Goal: Task Accomplishment & Management: Manage account settings

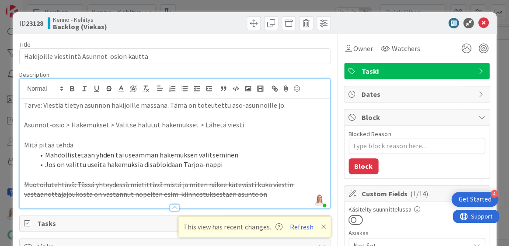
scroll to position [288, 0]
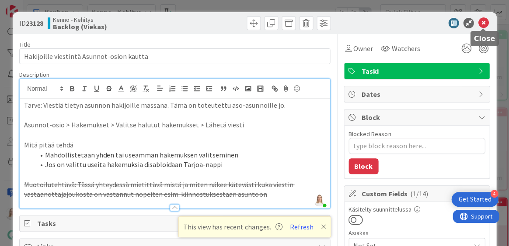
click at [484, 22] on icon at bounding box center [483, 23] width 10 height 10
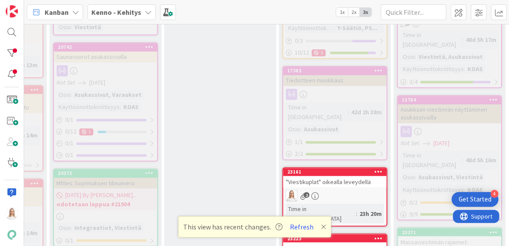
scroll to position [795, 121]
click at [330, 169] on div "23161" at bounding box center [335, 172] width 99 height 6
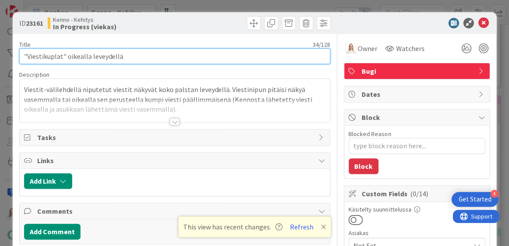
drag, startPoint x: 23, startPoint y: 57, endPoint x: 148, endPoint y: 55, distance: 125.4
click at [148, 55] on input ""Viestikuplat" oikealla leveydellä" at bounding box center [174, 56] width 311 height 16
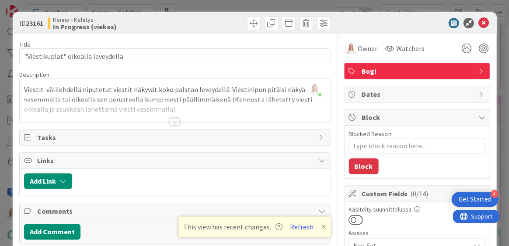
click at [171, 123] on div at bounding box center [175, 121] width 10 height 7
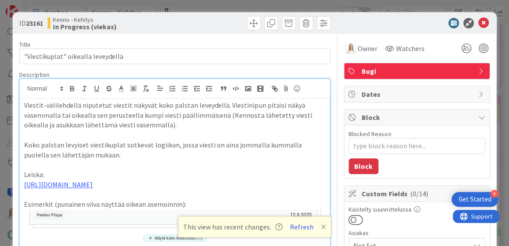
click at [24, 105] on p "Viestit-välilehdellä niputetut viestit näkyvät koko palstan leveydellä. Viestin…" at bounding box center [174, 115] width 301 height 30
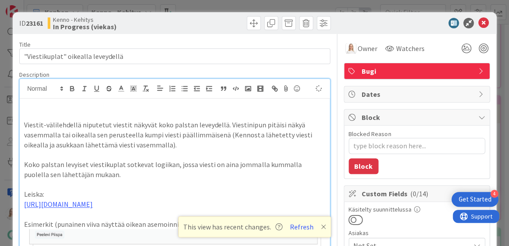
type textarea "x"
click at [483, 23] on icon at bounding box center [483, 23] width 10 height 10
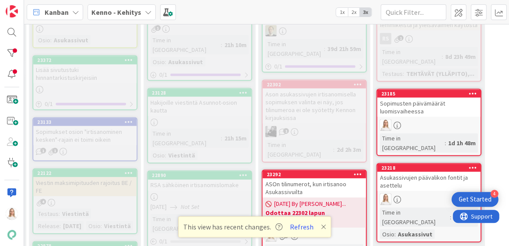
scroll to position [287, 141]
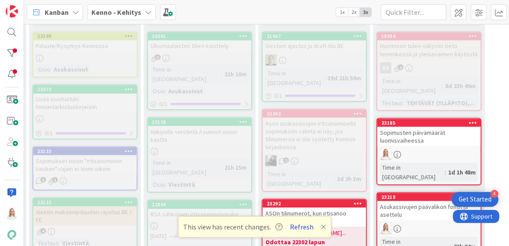
click at [301, 229] on button "Refresh" at bounding box center [302, 227] width 30 height 11
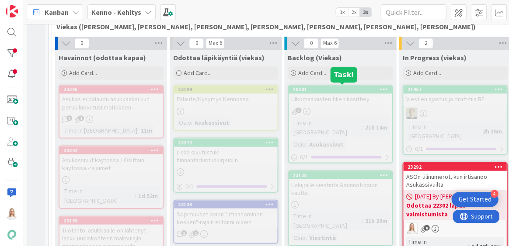
click at [331, 87] on div "20301" at bounding box center [341, 90] width 99 height 6
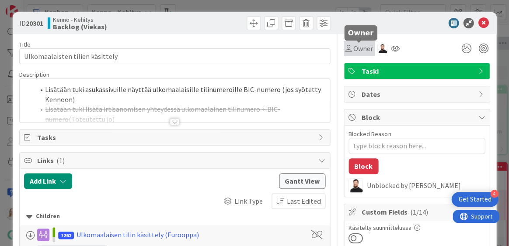
click at [358, 51] on span "Owner" at bounding box center [363, 48] width 20 height 10
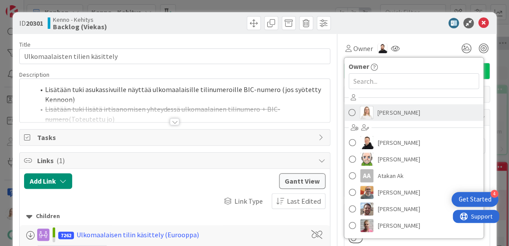
click at [381, 114] on span "[PERSON_NAME]" at bounding box center [398, 112] width 42 height 13
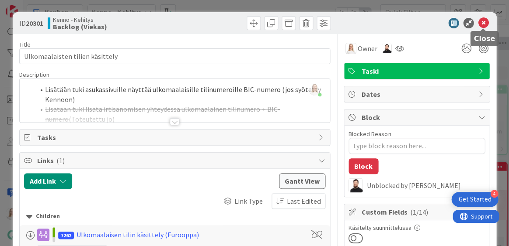
click at [482, 21] on icon at bounding box center [483, 23] width 10 height 10
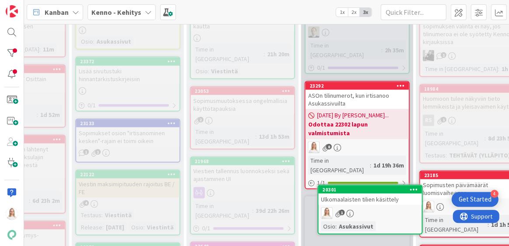
scroll to position [339, 105]
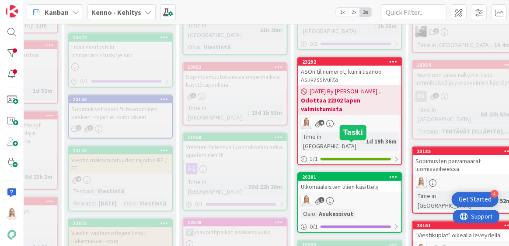
click at [353, 174] on div "20301" at bounding box center [350, 177] width 99 height 6
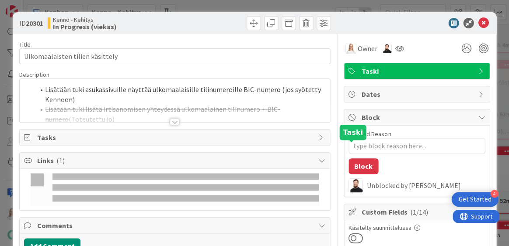
type textarea "x"
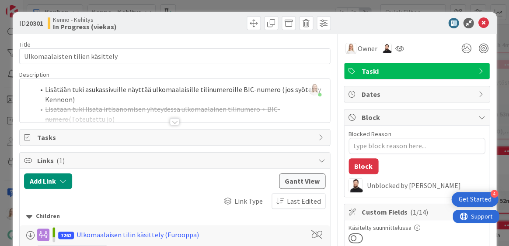
click at [176, 118] on div at bounding box center [175, 121] width 10 height 7
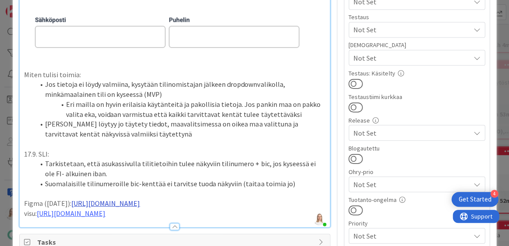
scroll to position [265, 0]
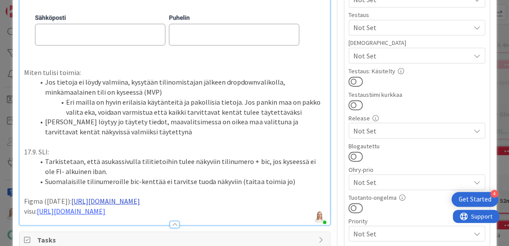
click at [140, 197] on link "[URL][DOMAIN_NAME]" at bounding box center [105, 201] width 69 height 9
click at [170, 224] on link "[URL][DOMAIN_NAME]" at bounding box center [144, 224] width 60 height 11
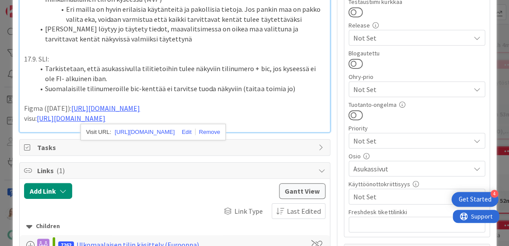
scroll to position [360, 0]
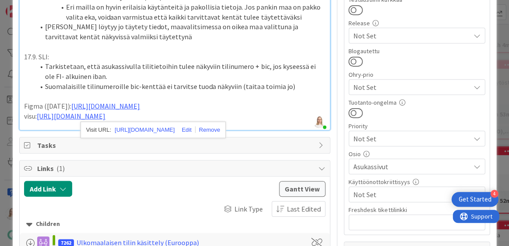
click at [269, 130] on div at bounding box center [175, 125] width 310 height 9
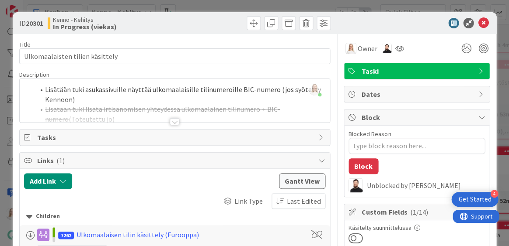
scroll to position [0, 0]
click at [175, 121] on div at bounding box center [175, 121] width 10 height 7
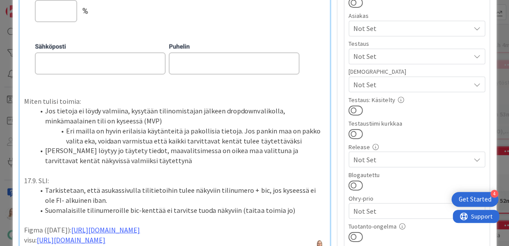
scroll to position [236, 0]
click at [76, 178] on p "17.9. SLI:" at bounding box center [174, 180] width 301 height 10
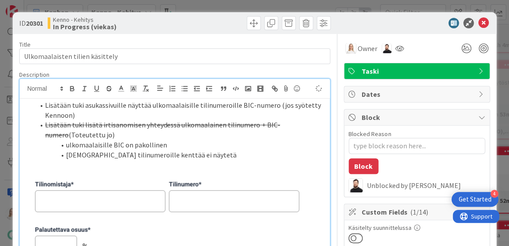
scroll to position [0, 0]
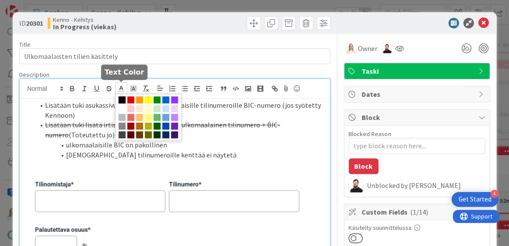
click at [120, 85] on icon at bounding box center [121, 89] width 8 height 8
click at [165, 99] on span at bounding box center [165, 100] width 7 height 7
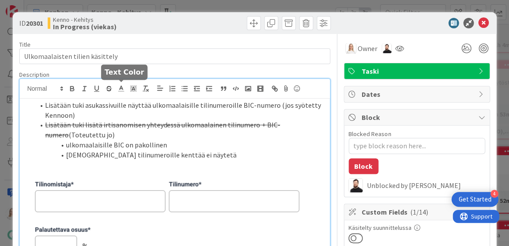
click at [121, 89] on icon at bounding box center [121, 89] width 8 height 8
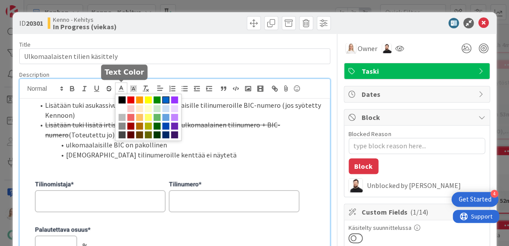
click at [165, 100] on span at bounding box center [165, 100] width 7 height 7
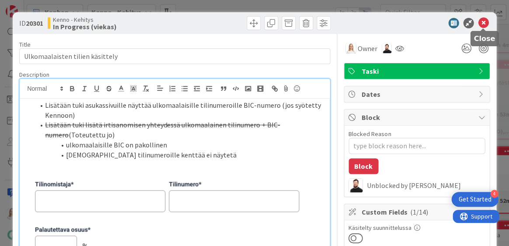
click at [483, 23] on icon at bounding box center [483, 23] width 10 height 10
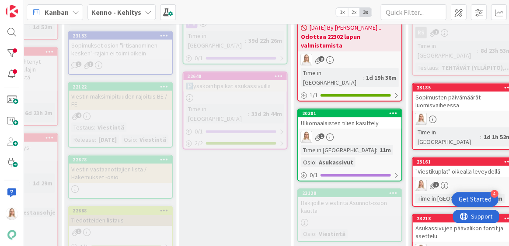
scroll to position [412, 105]
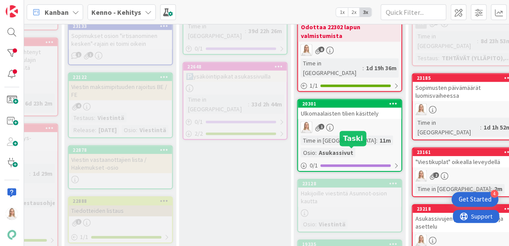
click at [339, 181] on div "23128" at bounding box center [350, 184] width 99 height 6
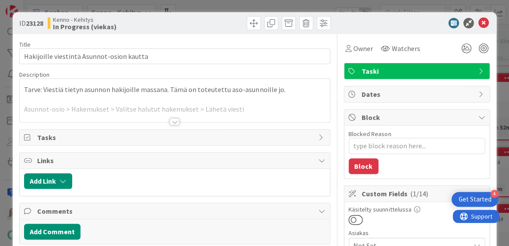
click at [173, 121] on div at bounding box center [175, 121] width 10 height 7
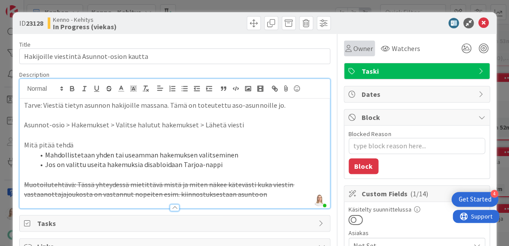
click at [365, 47] on span "Owner" at bounding box center [363, 48] width 20 height 10
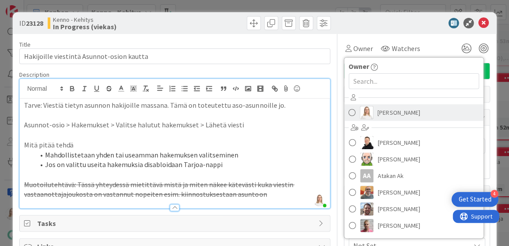
click at [381, 113] on span "[PERSON_NAME]" at bounding box center [398, 112] width 42 height 13
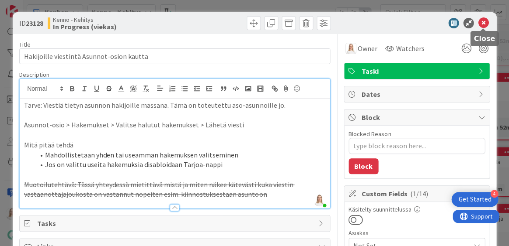
click at [484, 23] on icon at bounding box center [483, 23] width 10 height 10
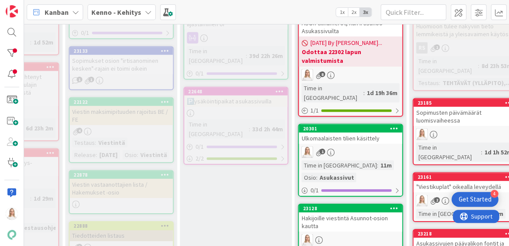
scroll to position [409, 104]
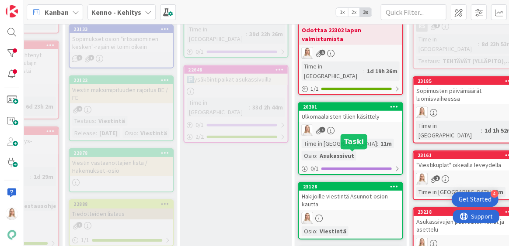
click at [345, 184] on div "23128" at bounding box center [351, 187] width 99 height 6
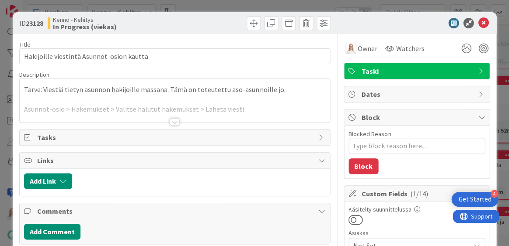
click at [173, 121] on div at bounding box center [175, 121] width 10 height 7
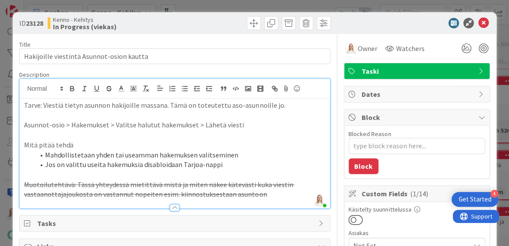
type textarea "x"
